Goal: Navigation & Orientation: Find specific page/section

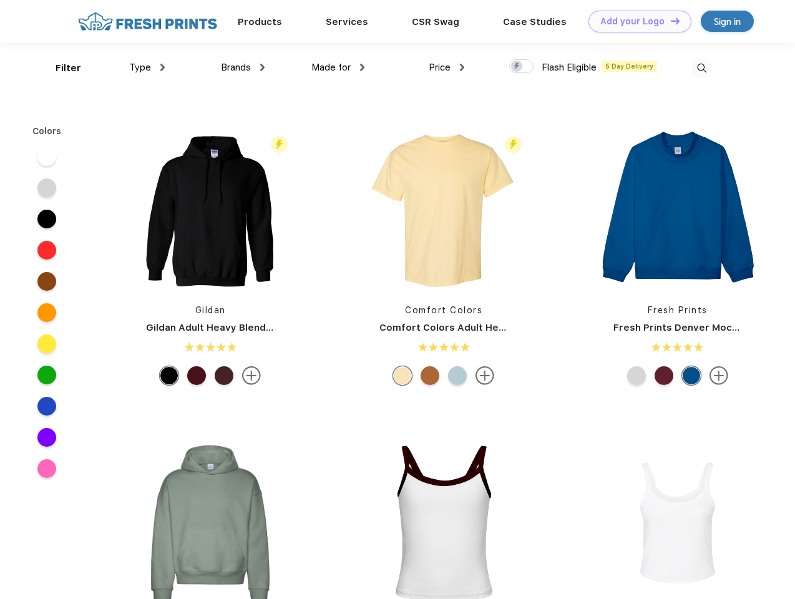
click at [636, 21] on link "Add your Logo Design Tool" at bounding box center [640, 22] width 103 height 22
click at [0, 0] on div "Design Tool" at bounding box center [0, 0] width 0 height 0
click at [670, 21] on link "Add your Logo Design Tool" at bounding box center [640, 22] width 103 height 22
click at [60, 68] on div "Filter" at bounding box center [69, 68] width 26 height 14
click at [147, 67] on span "Type" at bounding box center [140, 67] width 22 height 11
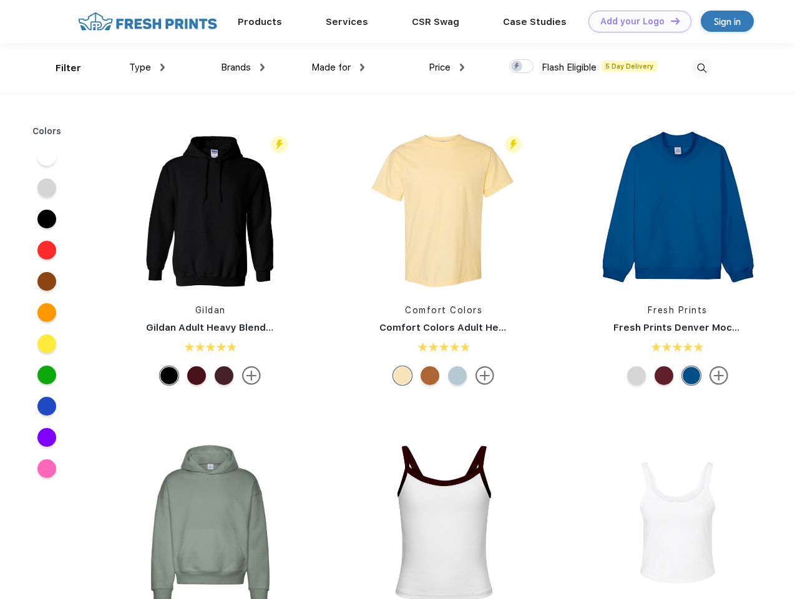
click at [243, 67] on span "Brands" at bounding box center [236, 67] width 30 height 11
click at [338, 67] on span "Made for" at bounding box center [331, 67] width 39 height 11
click at [447, 67] on span "Price" at bounding box center [440, 67] width 22 height 11
click at [522, 67] on div at bounding box center [521, 66] width 24 height 14
click at [518, 67] on input "checkbox" at bounding box center [513, 63] width 8 height 8
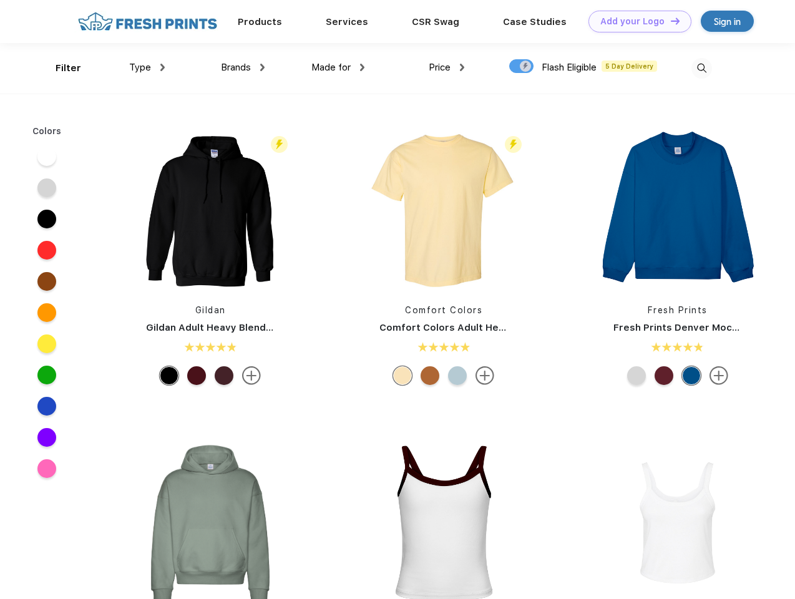
click at [702, 68] on img at bounding box center [702, 68] width 21 height 21
